Goal: Task Accomplishment & Management: Complete application form

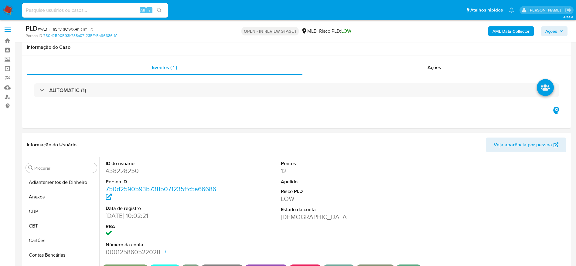
select select "10"
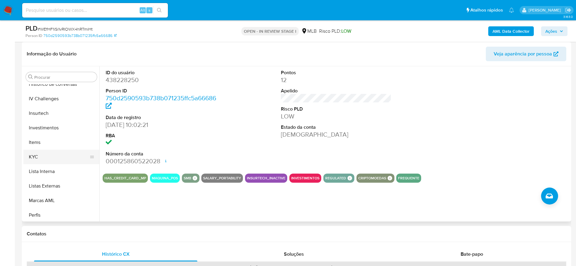
scroll to position [284, 0]
click at [45, 147] on button "KYC" at bounding box center [58, 143] width 71 height 15
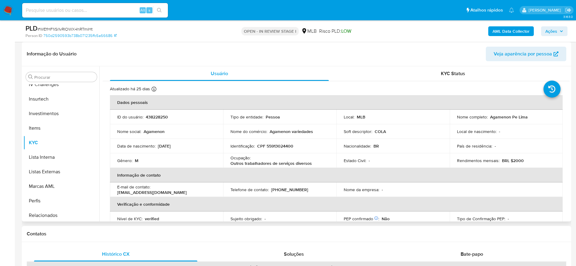
click at [276, 146] on p "CPF 55913024400" at bounding box center [275, 146] width 36 height 5
copy p "55913024400"
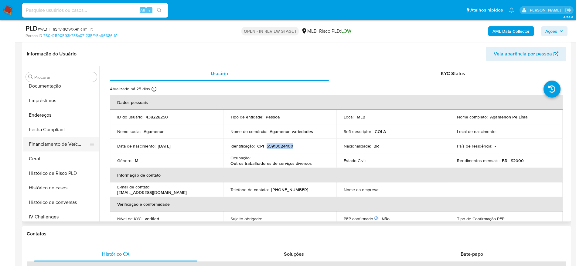
scroll to position [147, 0]
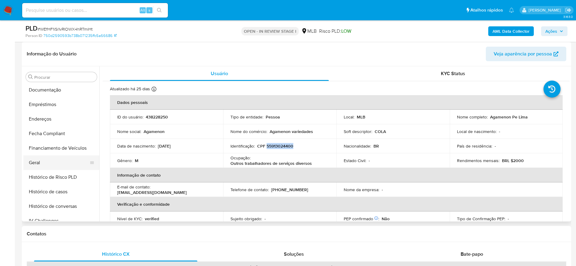
click at [42, 158] on button "Geral" at bounding box center [58, 163] width 71 height 15
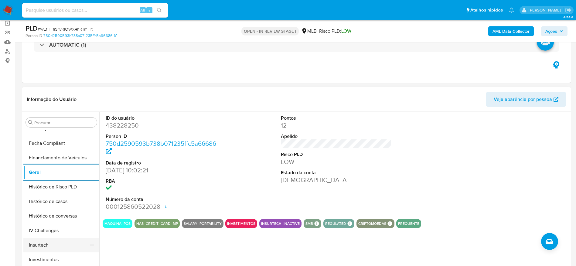
scroll to position [238, 0]
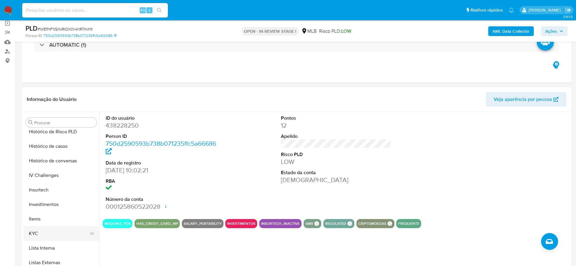
click at [33, 236] on button "KYC" at bounding box center [58, 234] width 71 height 15
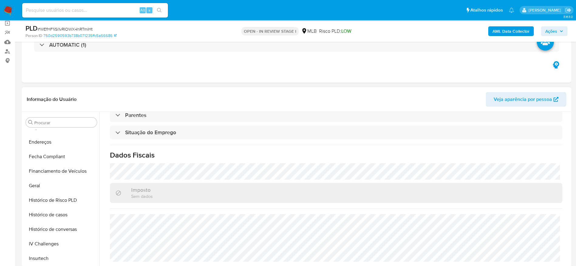
scroll to position [147, 0]
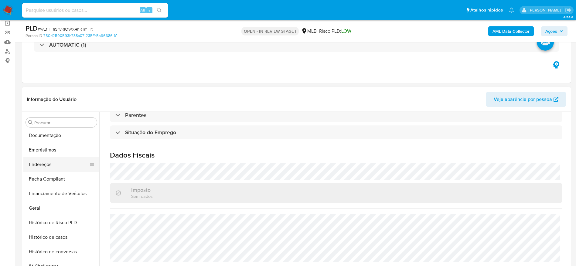
click at [46, 165] on button "Endereços" at bounding box center [58, 164] width 71 height 15
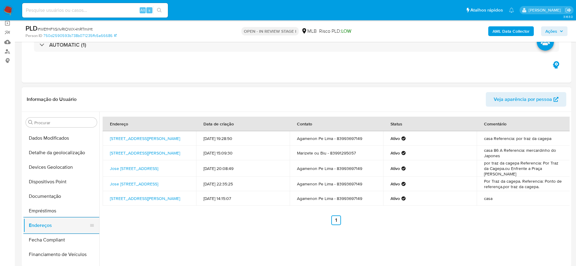
scroll to position [56, 0]
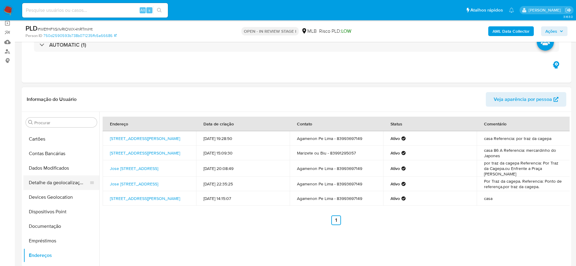
click at [56, 185] on button "Detalhe da geolocalização" at bounding box center [58, 183] width 71 height 15
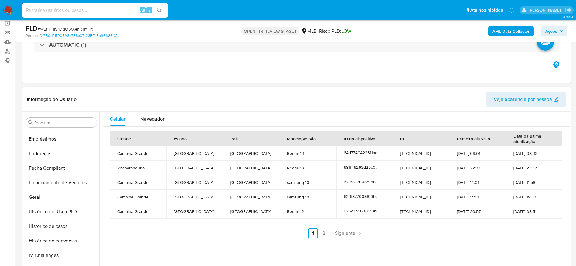
scroll to position [329, 0]
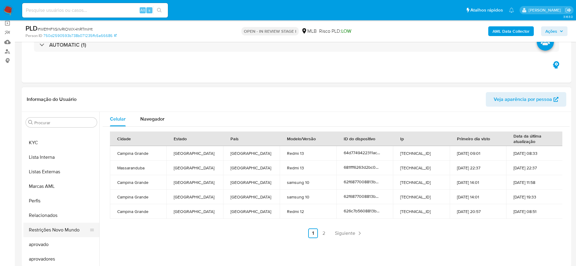
click at [58, 236] on button "Restrições Novo Mundo" at bounding box center [58, 230] width 71 height 15
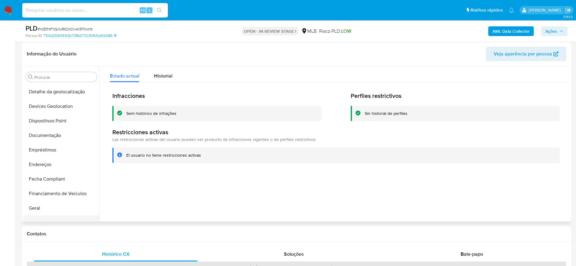
scroll to position [56, 0]
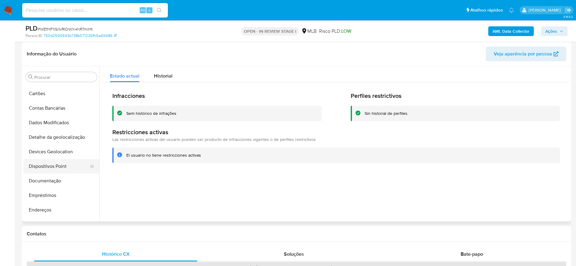
click at [44, 164] on button "Dispositivos Point" at bounding box center [58, 166] width 71 height 15
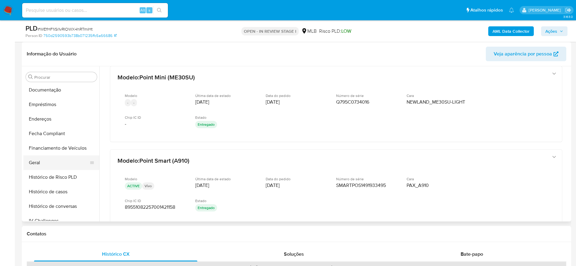
scroll to position [238, 0]
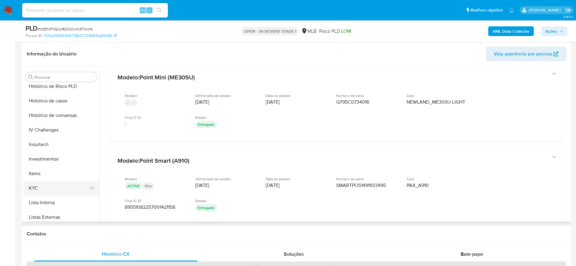
click at [47, 186] on button "KYC" at bounding box center [58, 188] width 71 height 15
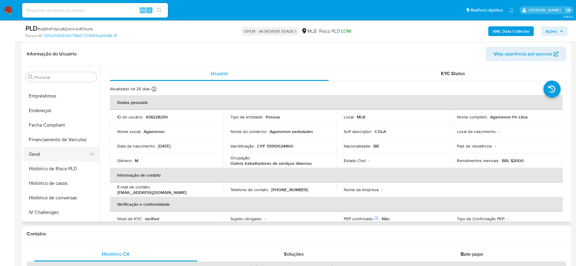
scroll to position [147, 0]
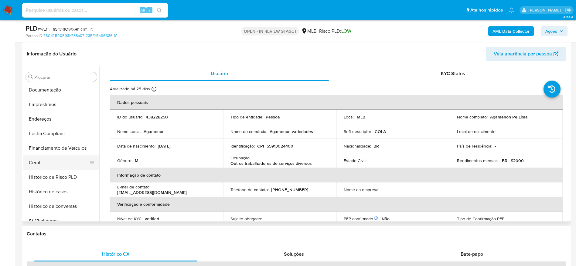
click at [50, 161] on button "Geral" at bounding box center [58, 163] width 71 height 15
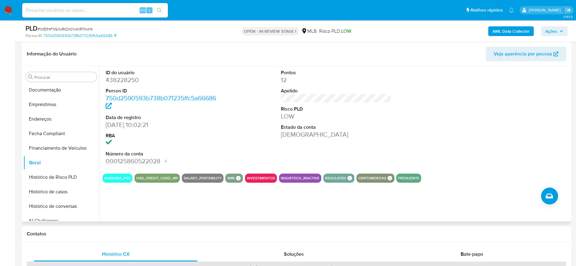
click at [134, 205] on div "ID do usuário 438228250 Person ID 750d2590593b738b071235ffc5a66686 Data de regi…" at bounding box center [334, 143] width 470 height 155
click at [42, 190] on button "Histórico de casos" at bounding box center [58, 192] width 71 height 15
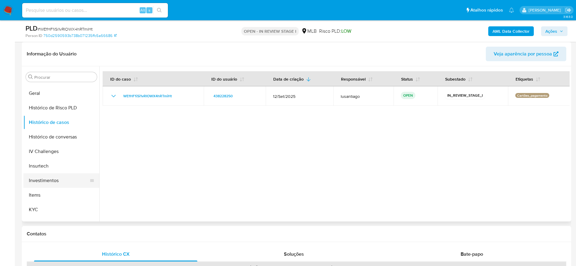
scroll to position [238, 0]
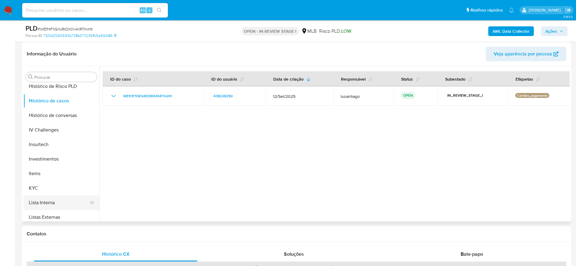
drag, startPoint x: 31, startPoint y: 201, endPoint x: 32, endPoint y: 198, distance: 3.1
click at [30, 202] on button "Lista Interna" at bounding box center [58, 203] width 71 height 15
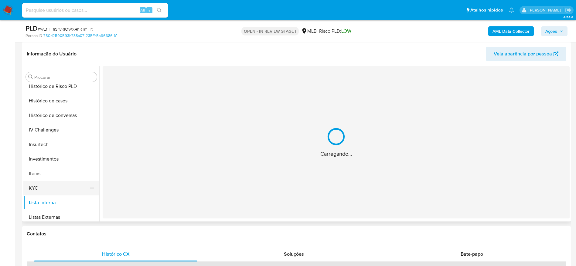
click at [38, 191] on button "KYC" at bounding box center [58, 188] width 71 height 15
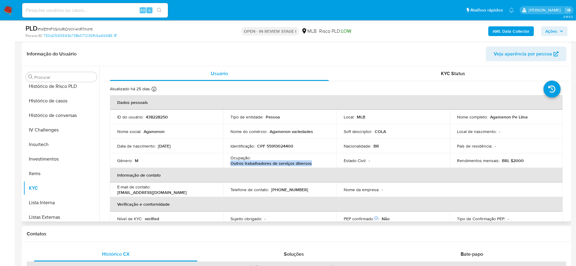
drag, startPoint x: 316, startPoint y: 165, endPoint x: 225, endPoint y: 166, distance: 90.4
click at [225, 166] on td "Ocupação : Outros trabalhadores de serviços diversos" at bounding box center [279, 161] width 113 height 15
copy p "Outros trabalhadores de serviços diversos"
click at [161, 116] on p "438228250" at bounding box center [157, 116] width 22 height 5
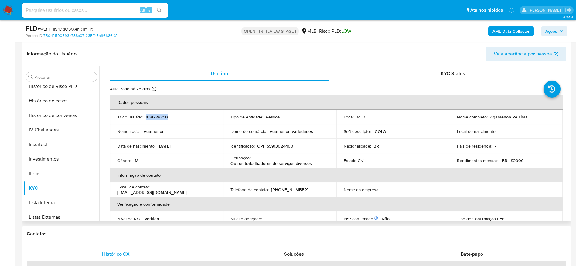
copy p "438228250"
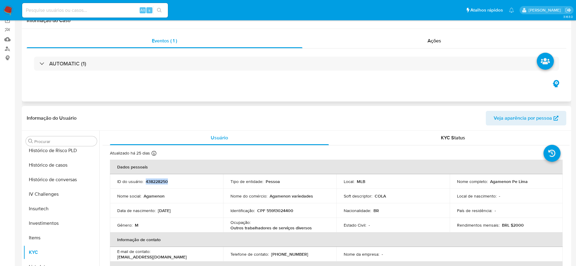
scroll to position [0, 0]
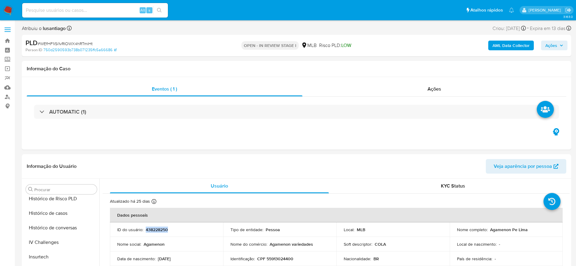
drag, startPoint x: 556, startPoint y: 42, endPoint x: 537, endPoint y: 46, distance: 19.2
click at [556, 42] on span "Ações" at bounding box center [551, 46] width 12 height 10
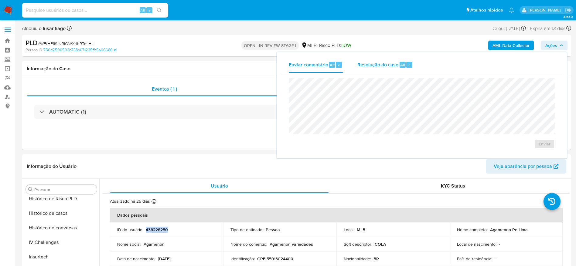
click at [367, 64] on span "Resolução do caso" at bounding box center [377, 64] width 41 height 7
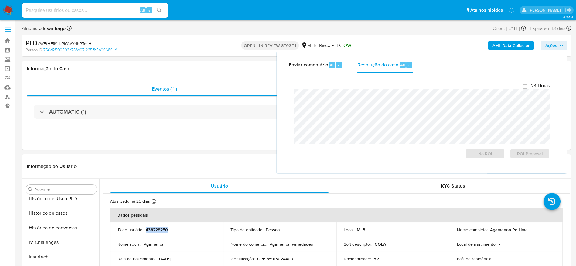
click at [517, 44] on b "AML Data Collector" at bounding box center [510, 46] width 37 height 10
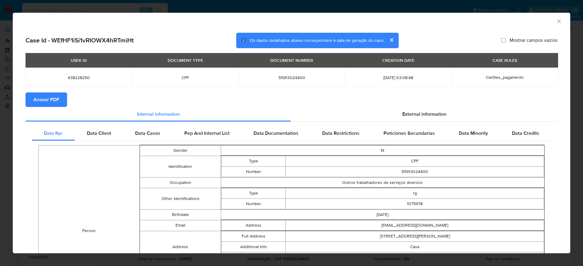
click at [46, 102] on span "Anexar PDF" at bounding box center [46, 99] width 26 height 13
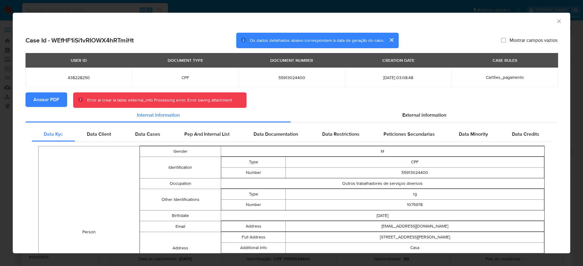
click at [556, 20] on icon "Fechar a janela" at bounding box center [559, 21] width 6 height 6
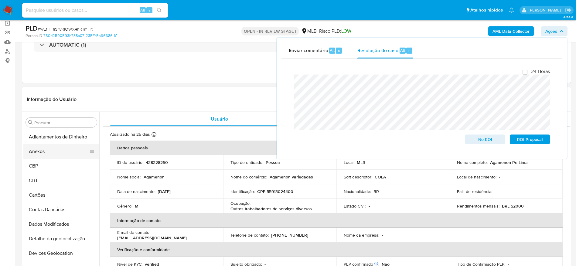
click at [49, 148] on button "Anexos" at bounding box center [58, 151] width 71 height 15
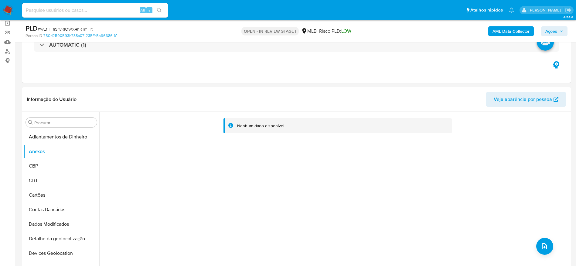
click at [516, 30] on b "AML Data Collector" at bounding box center [510, 31] width 37 height 10
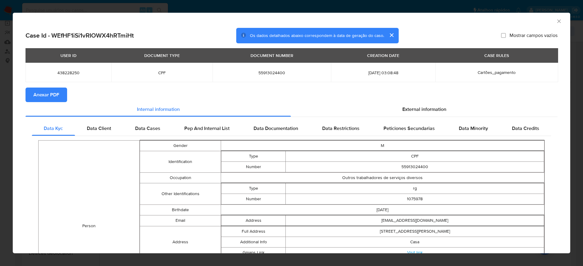
click at [44, 95] on span "Anexar PDF" at bounding box center [46, 94] width 26 height 13
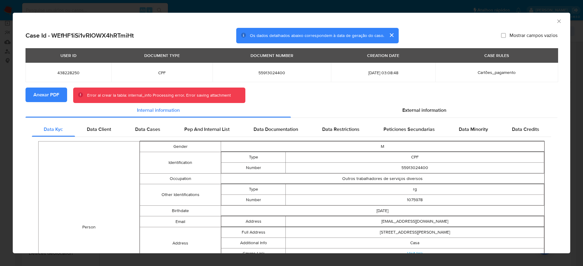
click at [557, 21] on icon "Fechar a janela" at bounding box center [558, 20] width 3 height 3
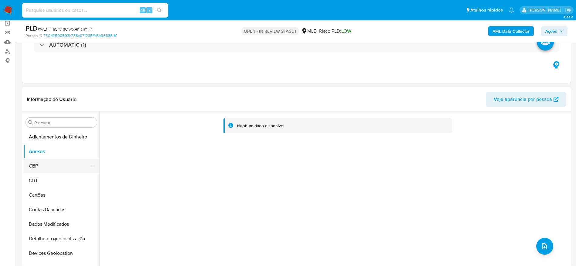
click at [39, 165] on button "CBP" at bounding box center [58, 166] width 71 height 15
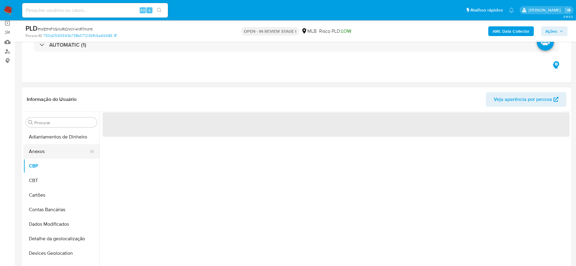
click at [42, 157] on button "Anexos" at bounding box center [58, 151] width 71 height 15
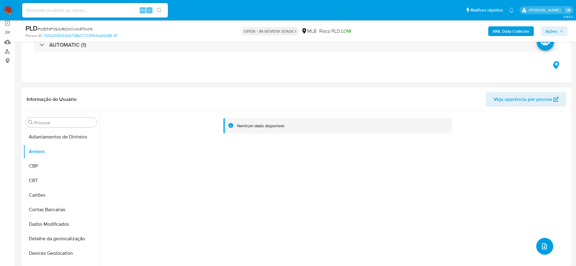
click at [540, 243] on span "upload-file" at bounding box center [543, 246] width 7 height 7
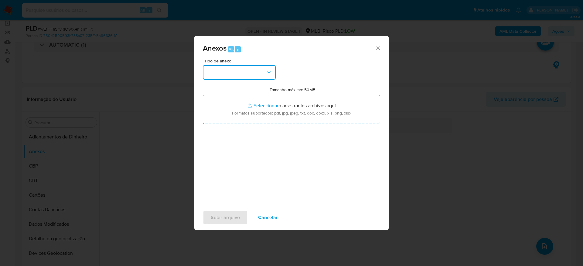
click at [232, 70] on button "button" at bounding box center [239, 72] width 73 height 15
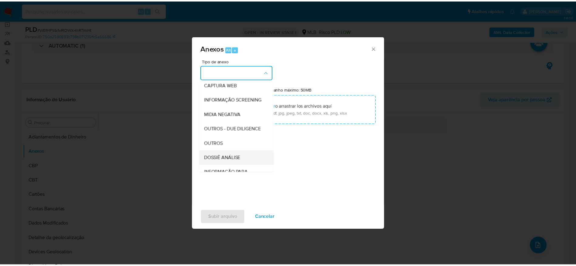
scroll to position [93, 0]
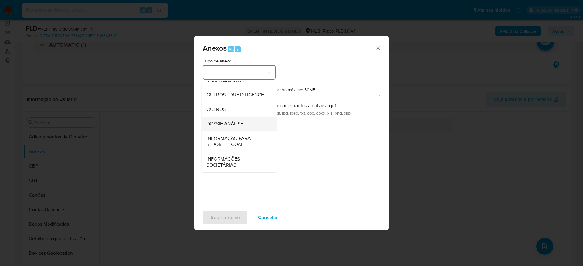
click at [222, 123] on span "DOSSIÊ ANÁLISE" at bounding box center [224, 124] width 37 height 6
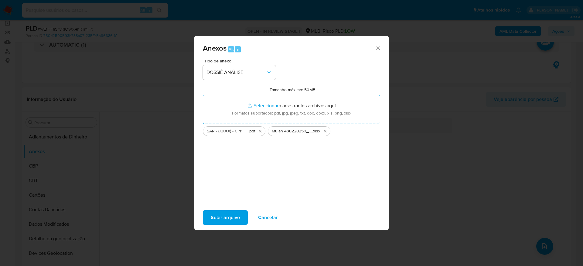
click at [213, 221] on span "Subir arquivo" at bounding box center [225, 217] width 29 height 13
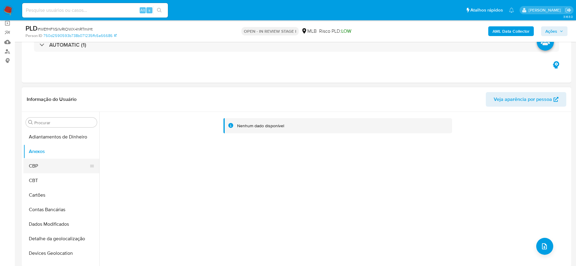
click at [29, 161] on button "CBP" at bounding box center [58, 166] width 71 height 15
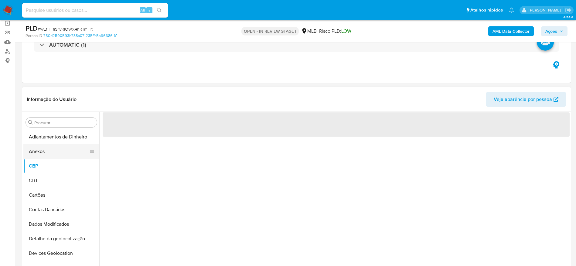
click at [44, 151] on button "Anexos" at bounding box center [58, 151] width 71 height 15
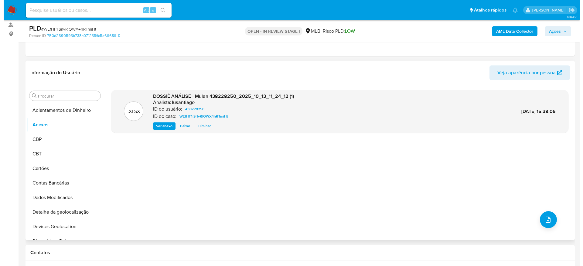
scroll to position [91, 0]
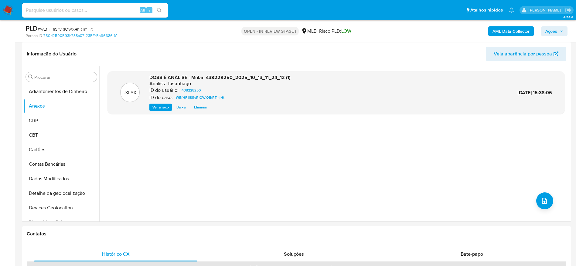
click at [509, 35] on b "AML Data Collector" at bounding box center [510, 31] width 37 height 10
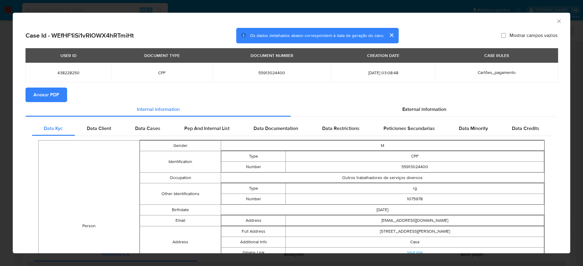
click at [50, 94] on span "Anexar PDF" at bounding box center [46, 94] width 26 height 13
click at [556, 22] on icon "Fechar a janela" at bounding box center [559, 21] width 6 height 6
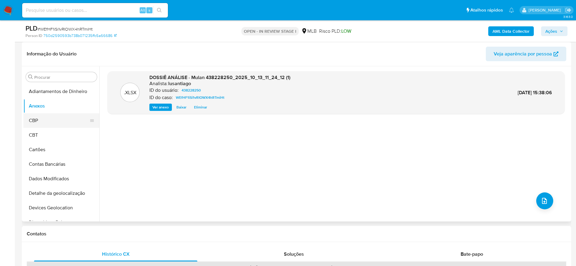
click at [44, 122] on button "CBP" at bounding box center [58, 120] width 71 height 15
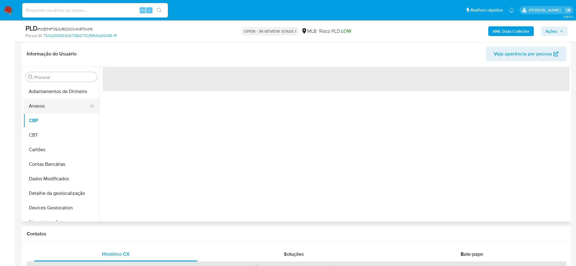
click at [44, 110] on button "Anexos" at bounding box center [58, 106] width 71 height 15
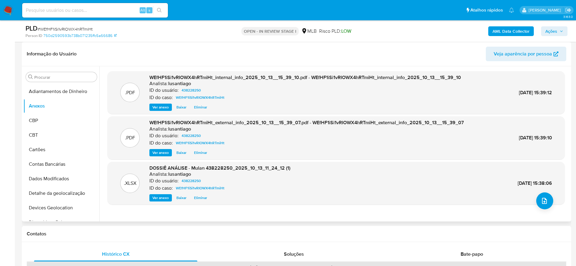
click at [550, 202] on div ".XLSX DOSSIÊ ANÁLISE - Mulan 438228250_2025_10_13_11_24_12 (1) Analista: lusant…" at bounding box center [335, 183] width 457 height 43
click at [544, 202] on icon "upload-file" at bounding box center [543, 201] width 7 height 7
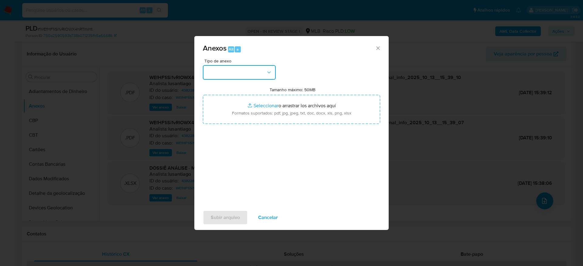
drag, startPoint x: 232, startPoint y: 66, endPoint x: 237, endPoint y: 77, distance: 13.0
click at [232, 65] on button "button" at bounding box center [239, 72] width 73 height 15
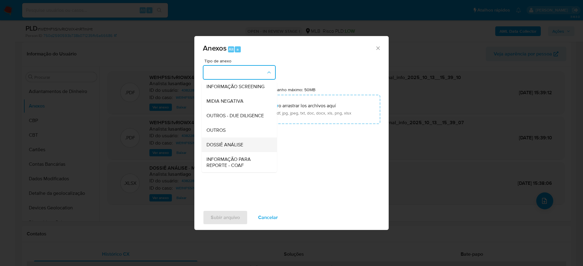
scroll to position [93, 0]
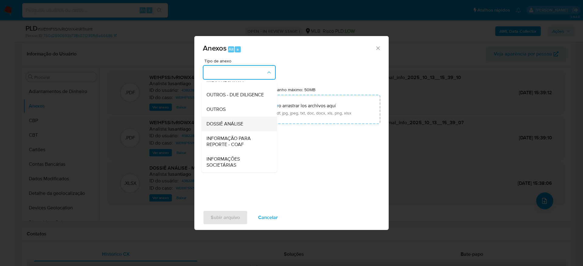
click at [241, 124] on span "DOSSIÊ ANÁLISE" at bounding box center [224, 124] width 37 height 6
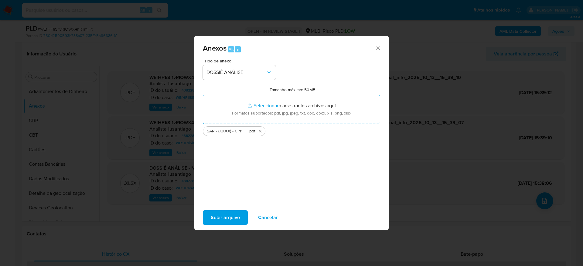
click at [222, 216] on span "Subir arquivo" at bounding box center [225, 217] width 29 height 13
click at [243, 218] on button "Subir arquivo" at bounding box center [225, 218] width 45 height 15
